Goal: Task Accomplishment & Management: Use online tool/utility

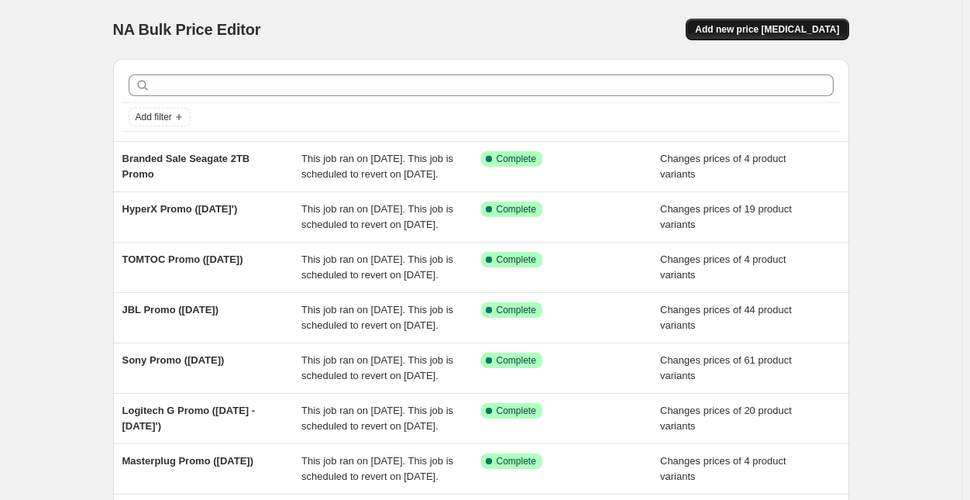
click at [769, 30] on span "Add new price [MEDICAL_DATA]" at bounding box center [767, 29] width 144 height 12
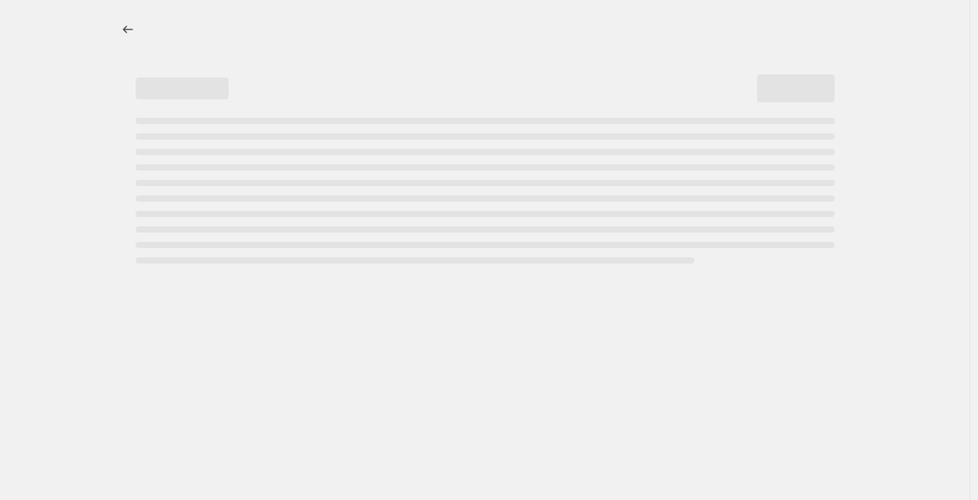
select select "percentage"
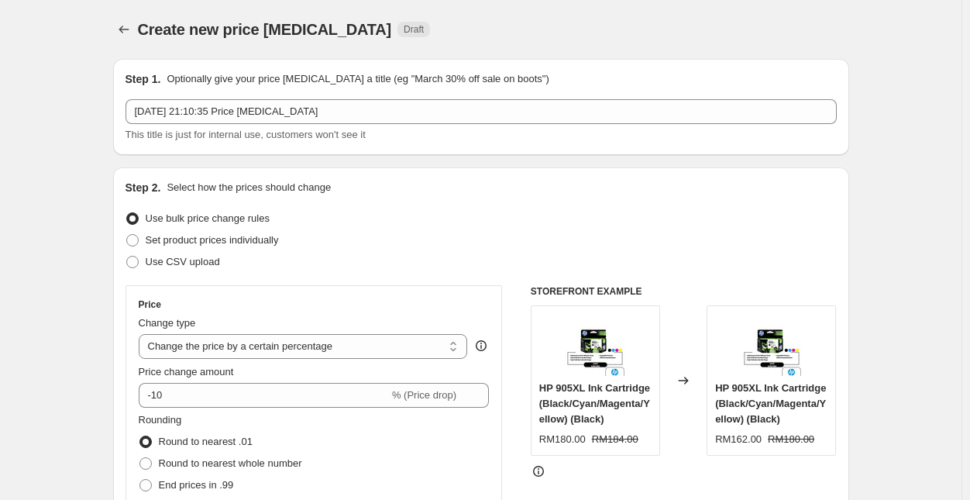
scroll to position [97, 0]
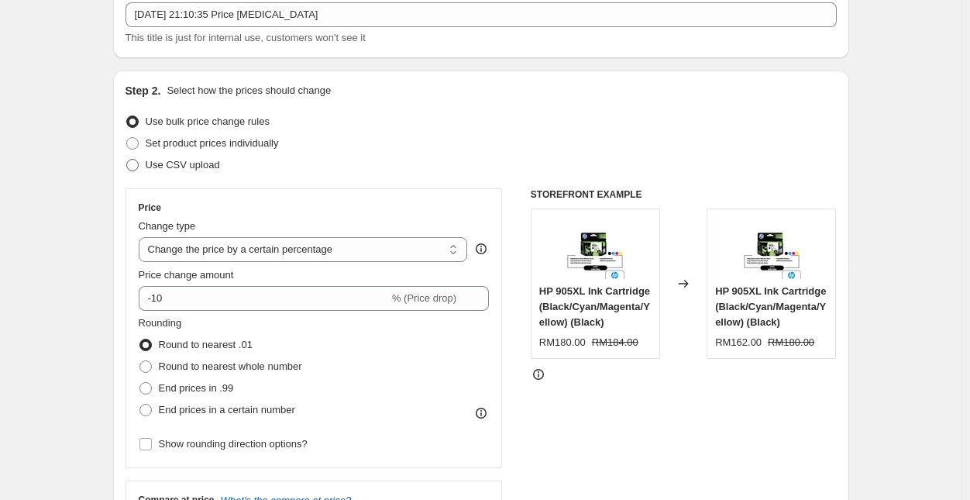
click at [191, 170] on span "Use CSV upload" at bounding box center [183, 165] width 74 height 12
click at [127, 160] on input "Use CSV upload" at bounding box center [126, 159] width 1 height 1
radio input "true"
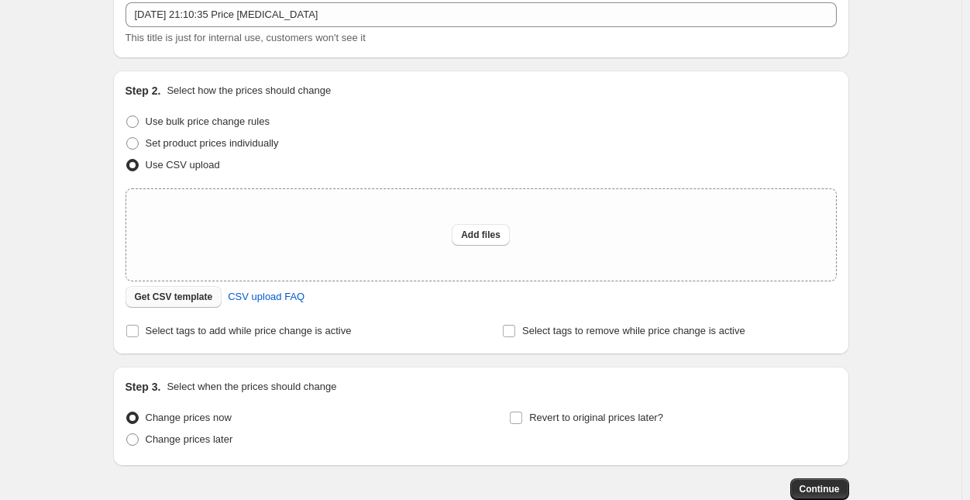
click at [182, 294] on span "Get CSV template" at bounding box center [174, 297] width 78 height 12
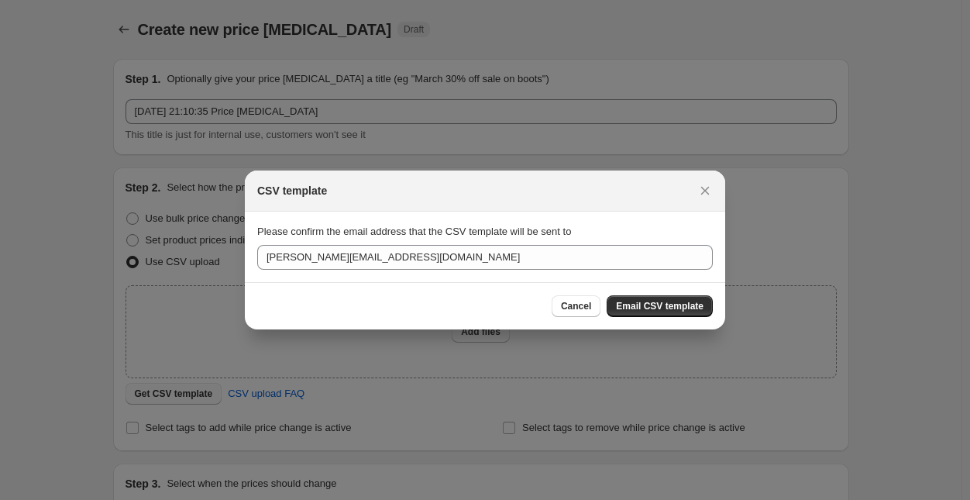
scroll to position [0, 0]
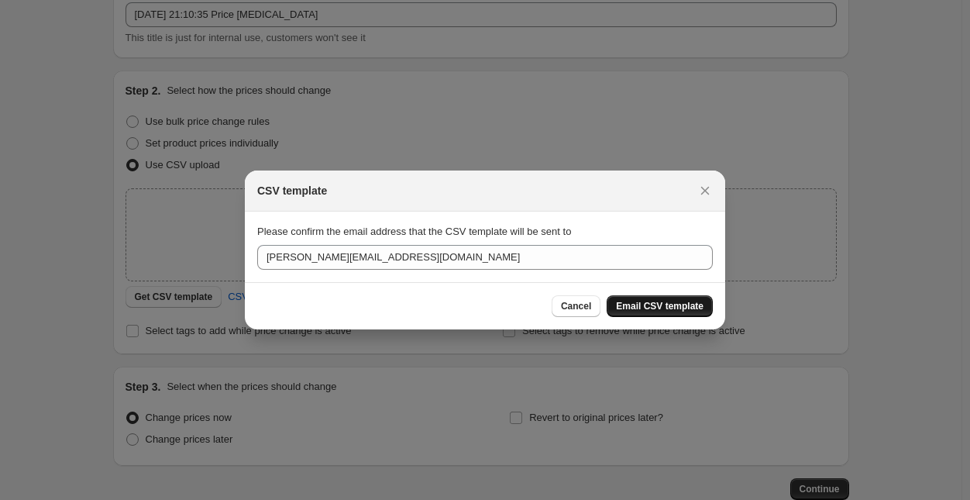
click at [659, 300] on span "Email CSV template" at bounding box center [660, 306] width 88 height 12
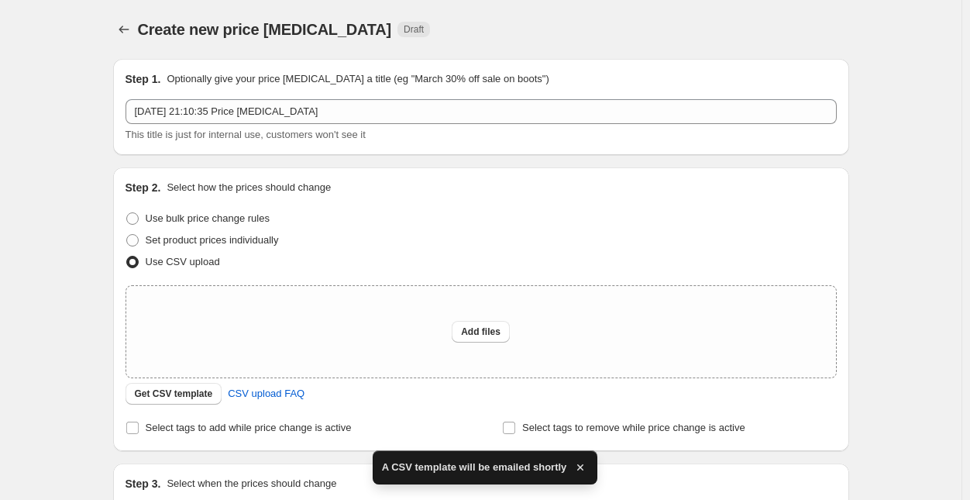
scroll to position [97, 0]
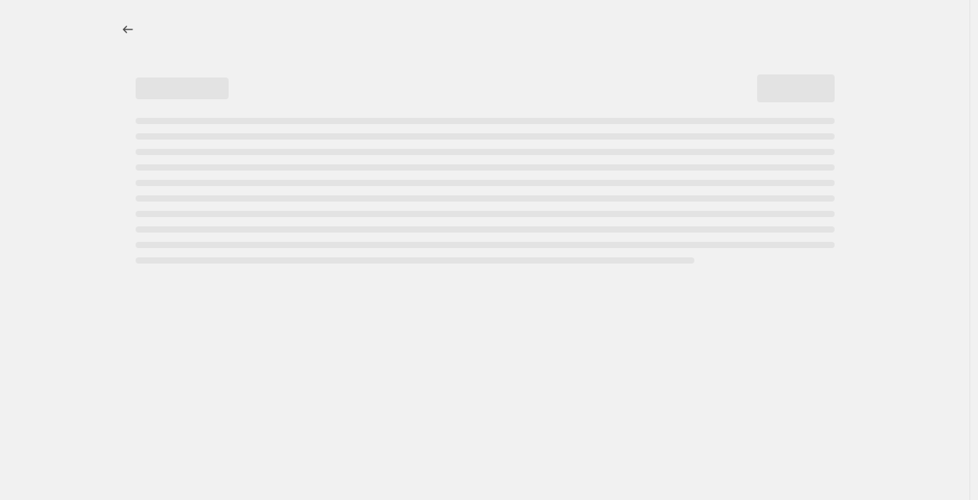
select select "percentage"
